Goal: Navigation & Orientation: Understand site structure

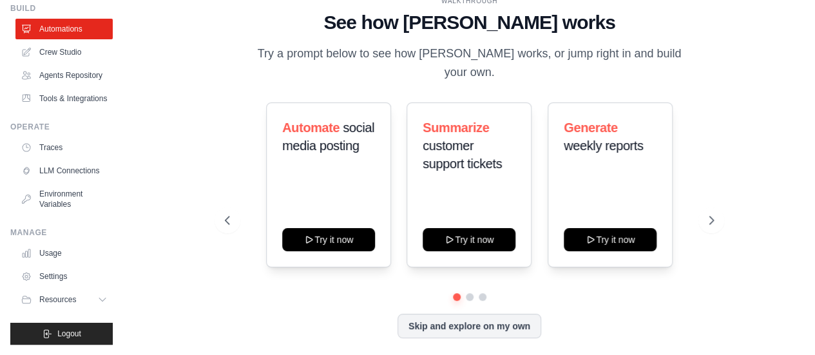
scroll to position [81, 0]
click at [49, 249] on link "Usage" at bounding box center [65, 253] width 97 height 21
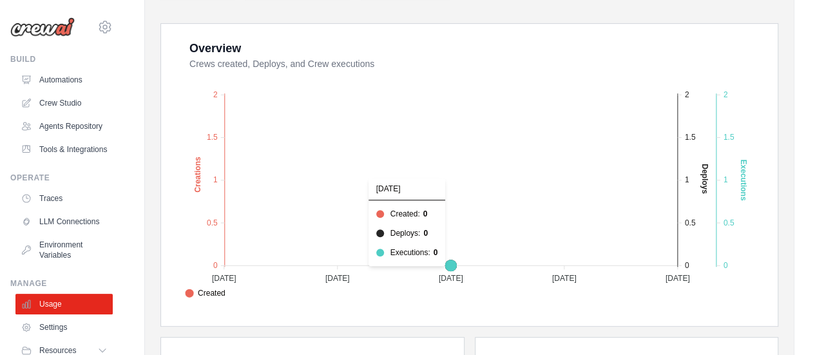
scroll to position [258, 0]
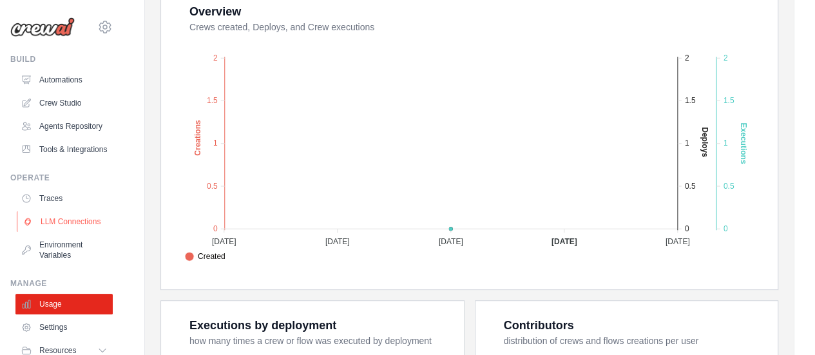
click at [53, 232] on link "LLM Connections" at bounding box center [65, 221] width 97 height 21
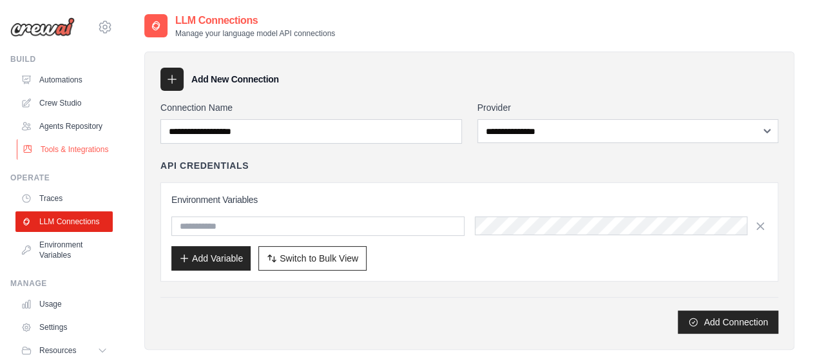
click at [60, 160] on link "Tools & Integrations" at bounding box center [65, 149] width 97 height 21
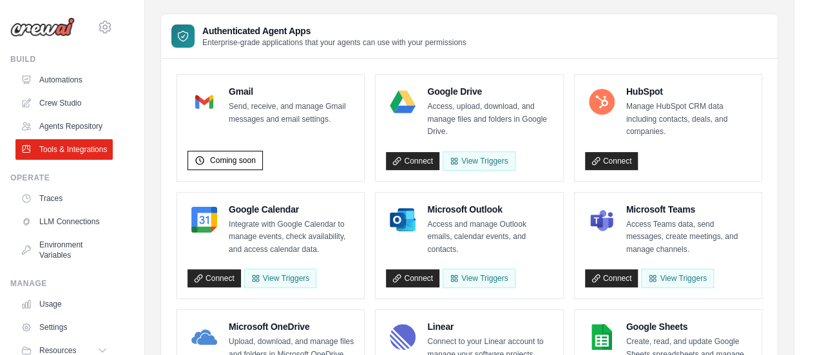
scroll to position [20, 0]
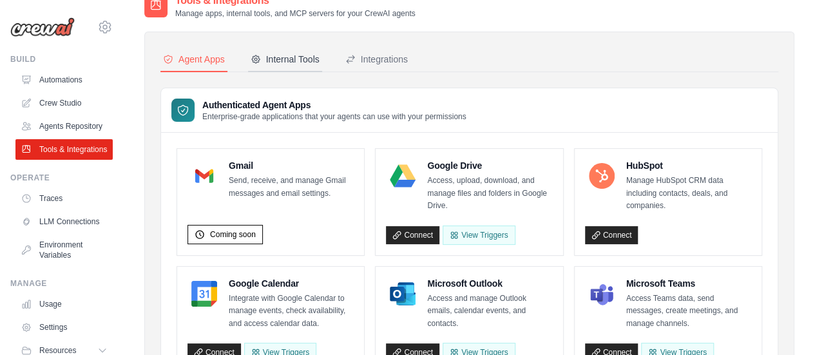
click at [301, 55] on div "Internal Tools" at bounding box center [284, 59] width 69 height 13
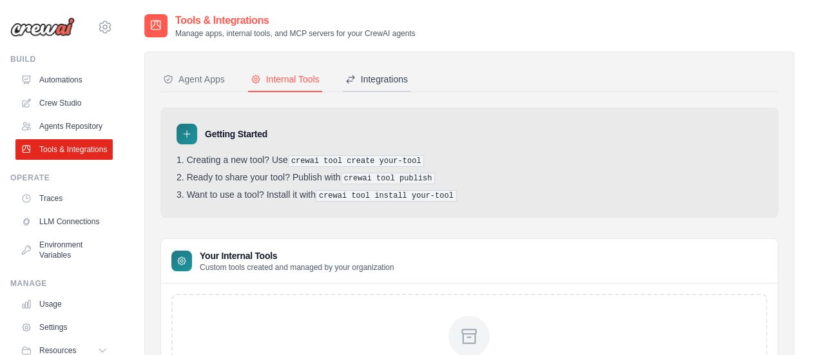
click at [389, 83] on div "Integrations" at bounding box center [376, 79] width 62 height 13
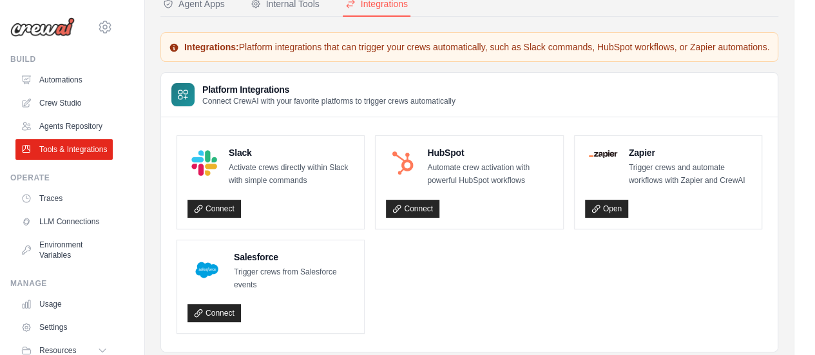
scroll to position [15, 0]
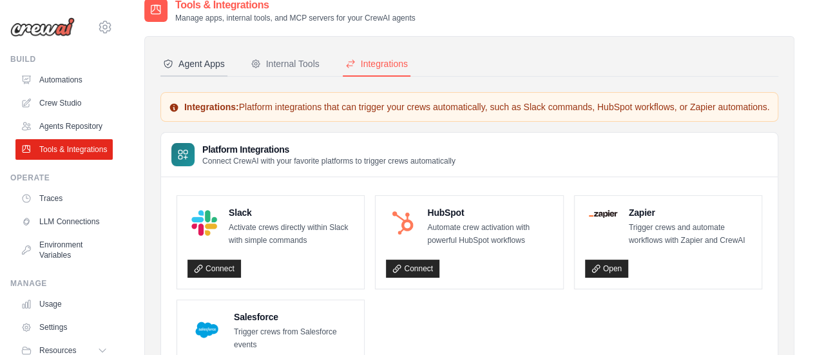
click at [206, 62] on div "Agent Apps" at bounding box center [194, 63] width 62 height 13
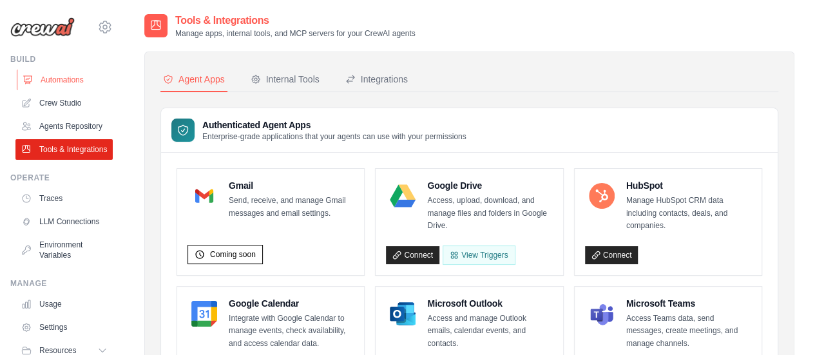
click at [49, 84] on link "Automations" at bounding box center [65, 80] width 97 height 21
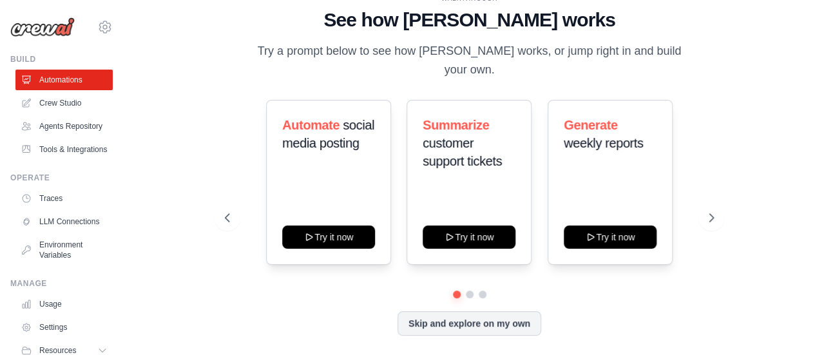
scroll to position [4, 0]
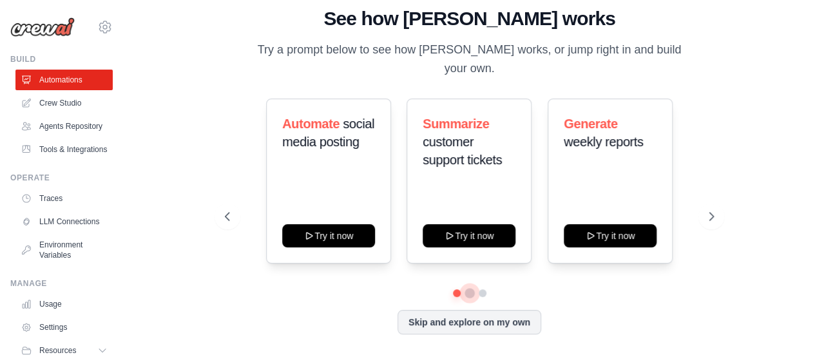
click at [468, 292] on button at bounding box center [469, 293] width 10 height 10
click at [712, 216] on icon at bounding box center [712, 216] width 13 height 13
click at [473, 330] on button "Skip and explore on my own" at bounding box center [469, 320] width 144 height 24
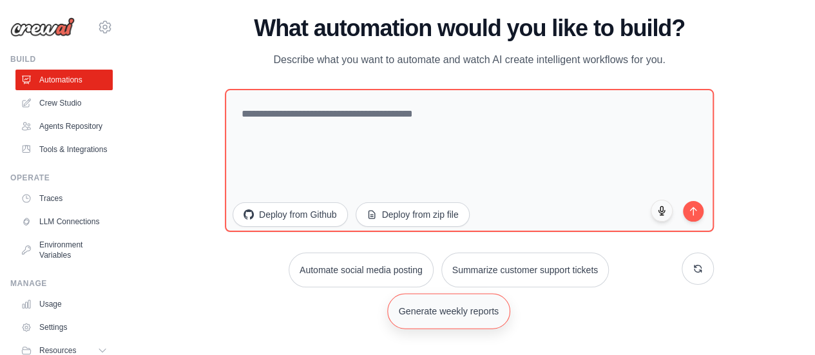
scroll to position [0, 0]
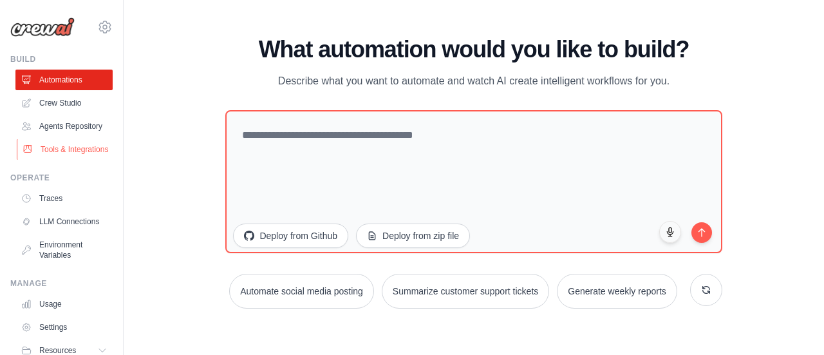
click at [52, 160] on link "Tools & Integrations" at bounding box center [65, 149] width 97 height 21
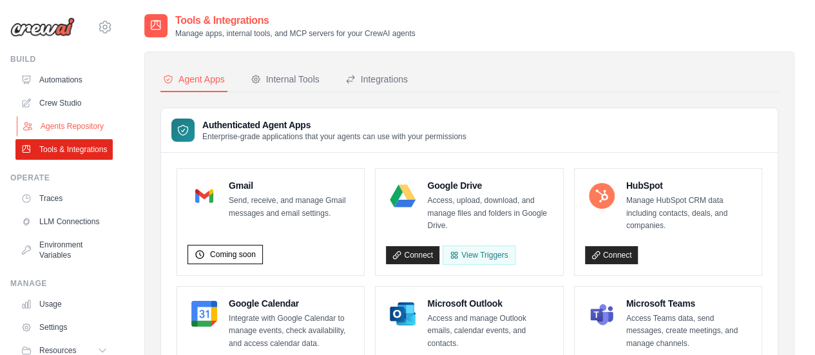
click at [52, 135] on link "Agents Repository" at bounding box center [65, 126] width 97 height 21
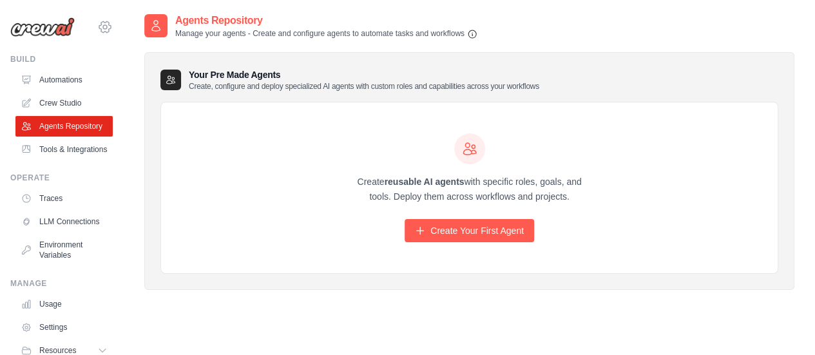
click at [103, 29] on icon at bounding box center [105, 27] width 4 height 4
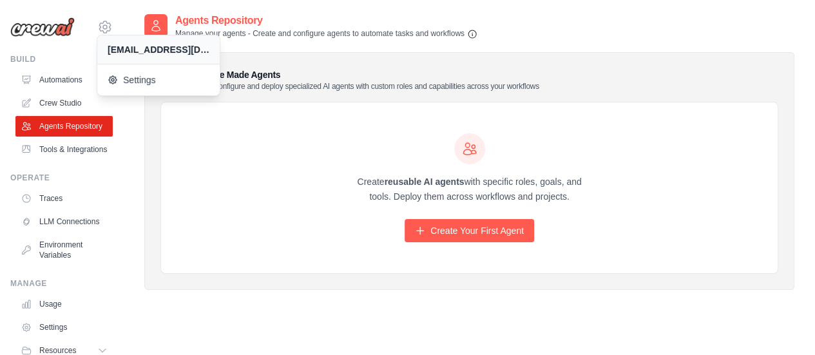
click at [128, 155] on div "Agent Usage Guide To use an agent in your CrewAI project, you can initialize it…" at bounding box center [469, 190] width 691 height 355
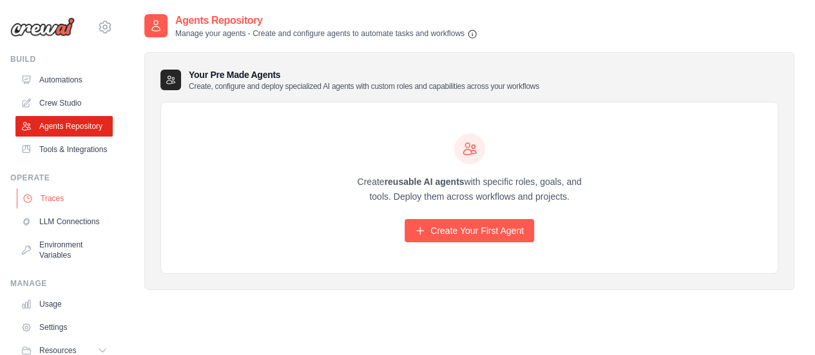
click at [61, 209] on link "Traces" at bounding box center [65, 198] width 97 height 21
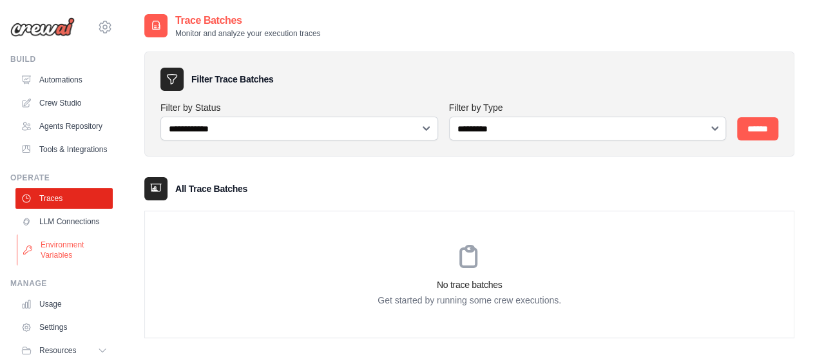
click at [57, 265] on link "Environment Variables" at bounding box center [65, 249] width 97 height 31
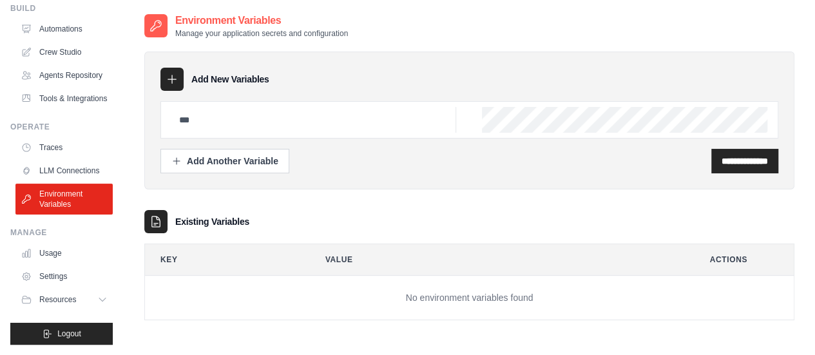
scroll to position [81, 0]
click at [99, 299] on icon at bounding box center [104, 299] width 10 height 10
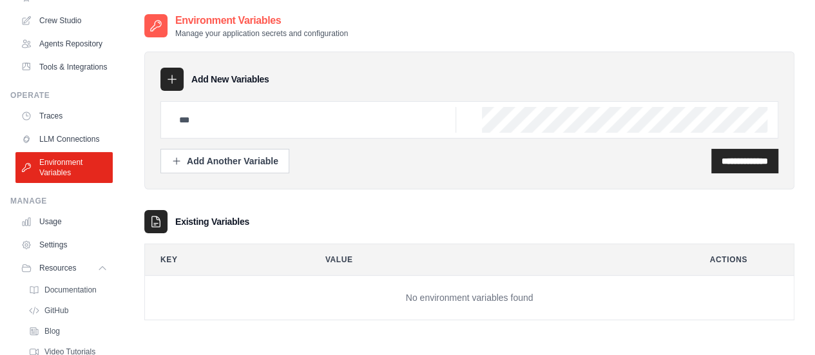
scroll to position [0, 0]
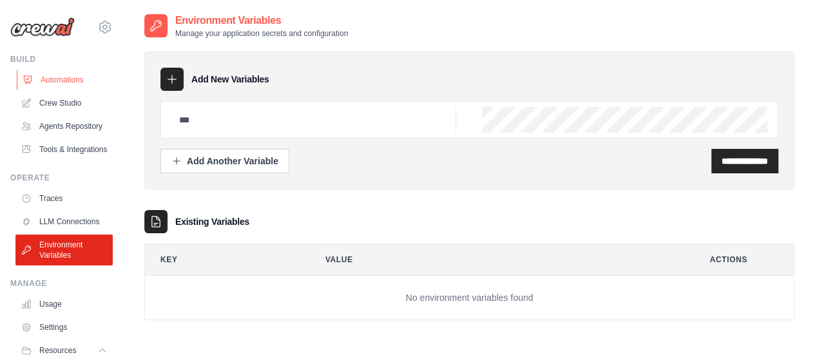
click at [64, 77] on link "Automations" at bounding box center [65, 80] width 97 height 21
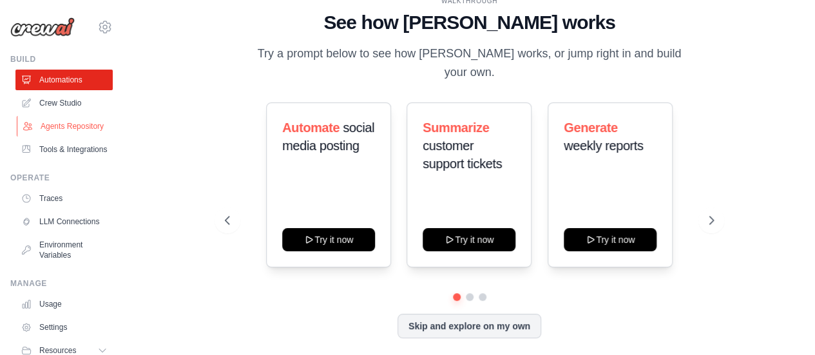
click at [58, 137] on link "Agents Repository" at bounding box center [65, 126] width 97 height 21
